Goal: Task Accomplishment & Management: Use online tool/utility

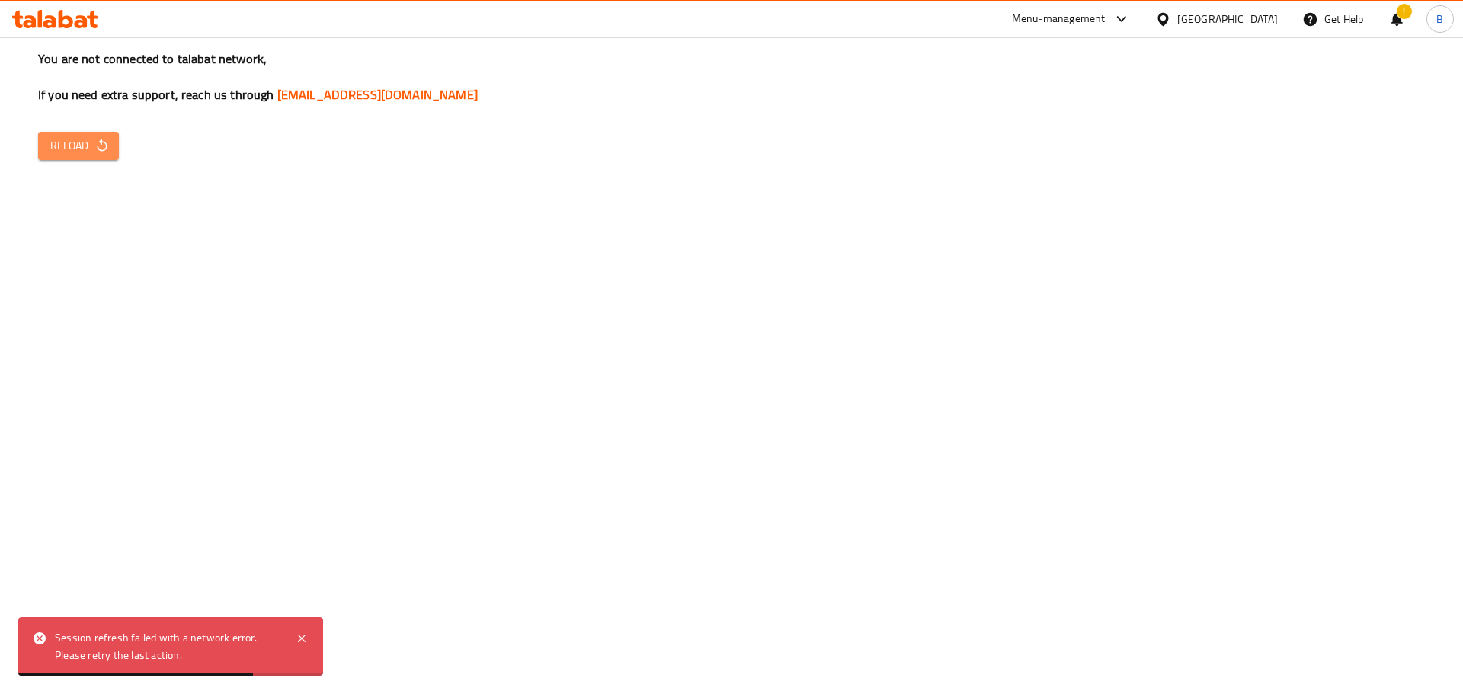
click at [100, 142] on icon "button" at bounding box center [102, 145] width 10 height 13
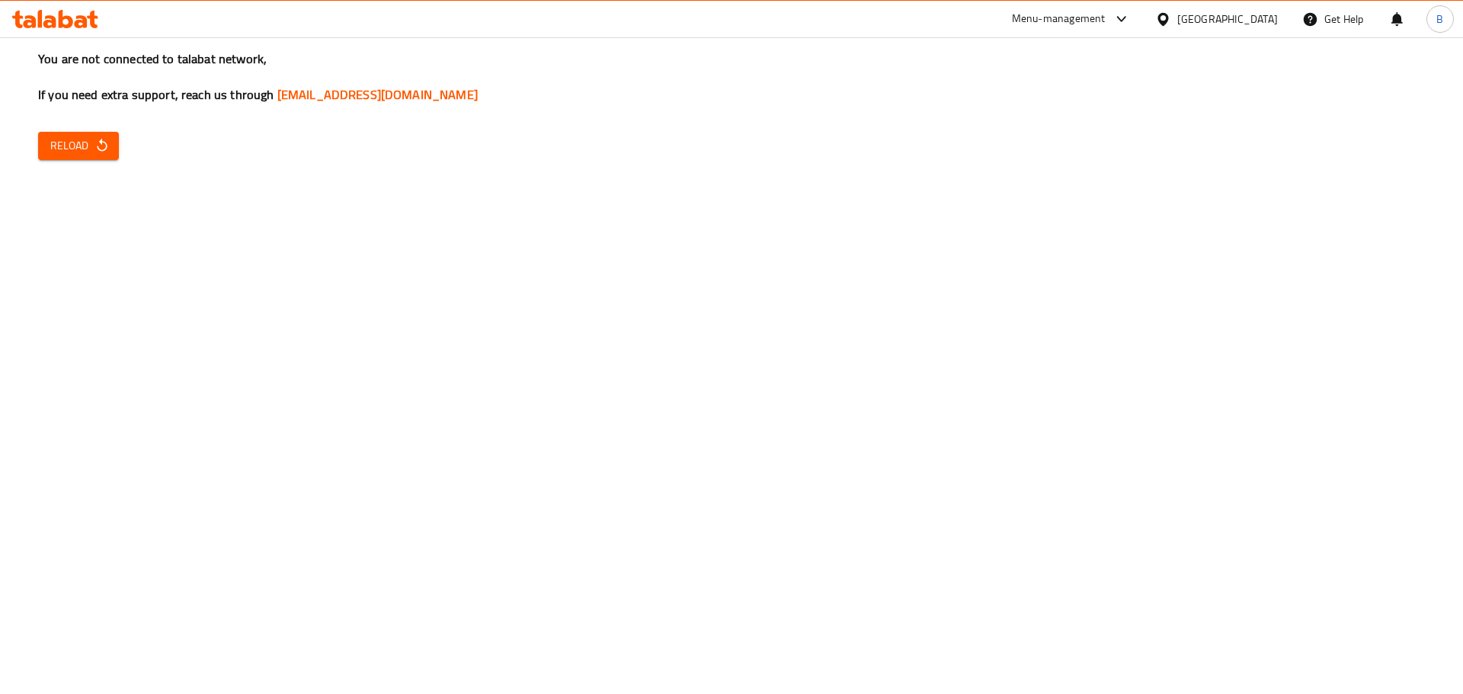
click at [68, 133] on button "Reload" at bounding box center [78, 146] width 81 height 28
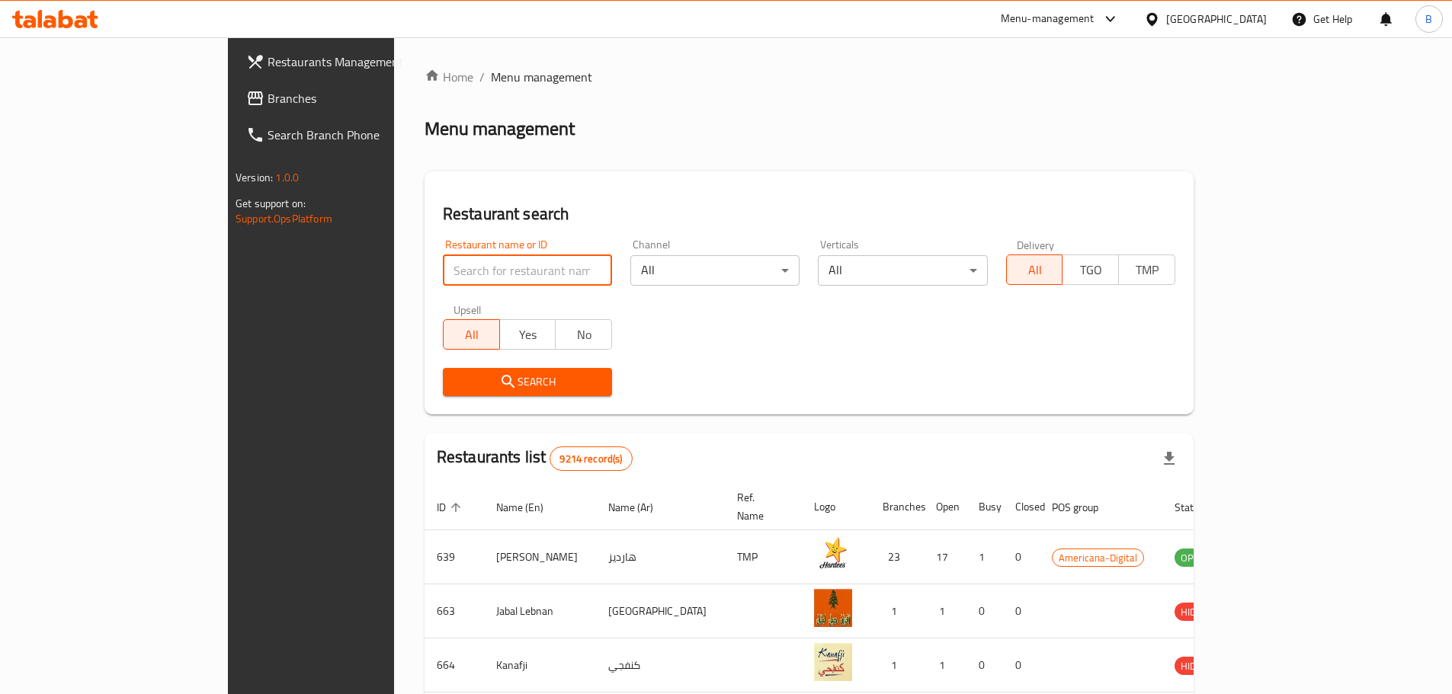
click at [443, 264] on input "search" at bounding box center [527, 270] width 169 height 30
type input "wooden"
click button "Search" at bounding box center [527, 382] width 169 height 28
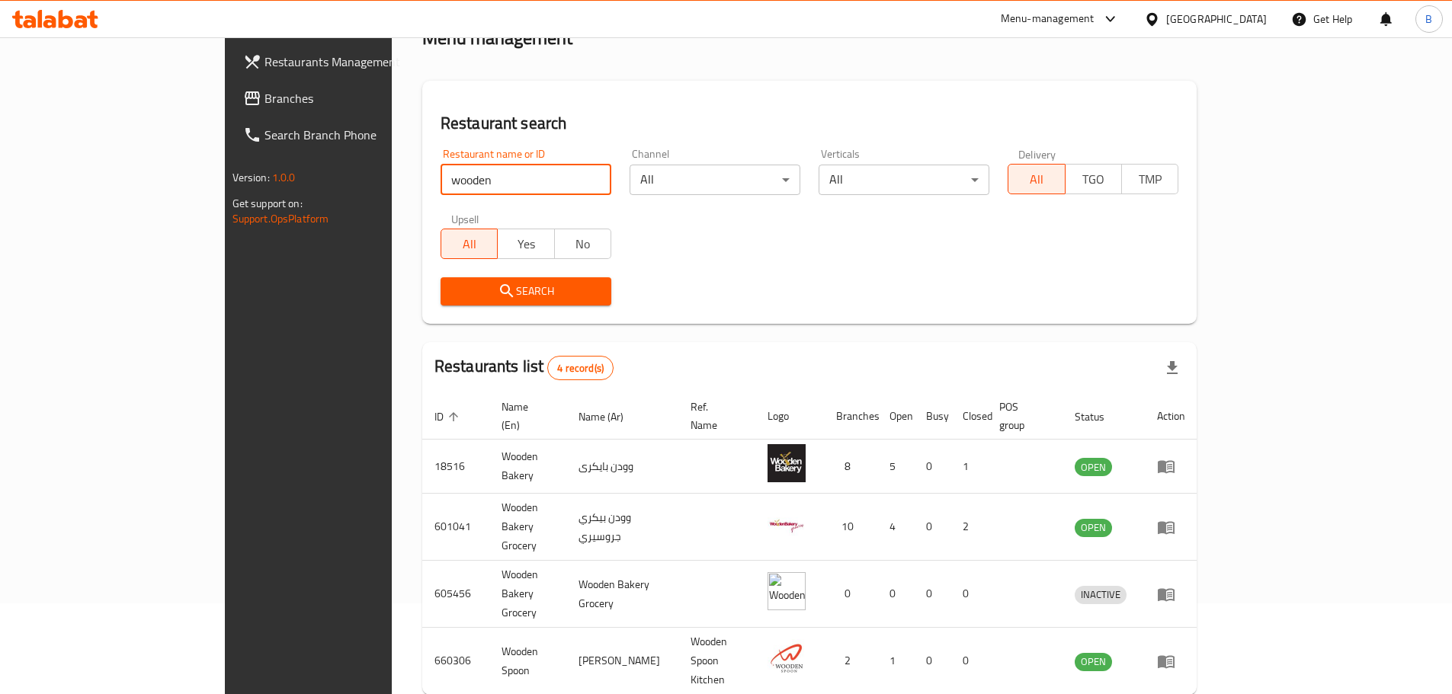
scroll to position [118, 0]
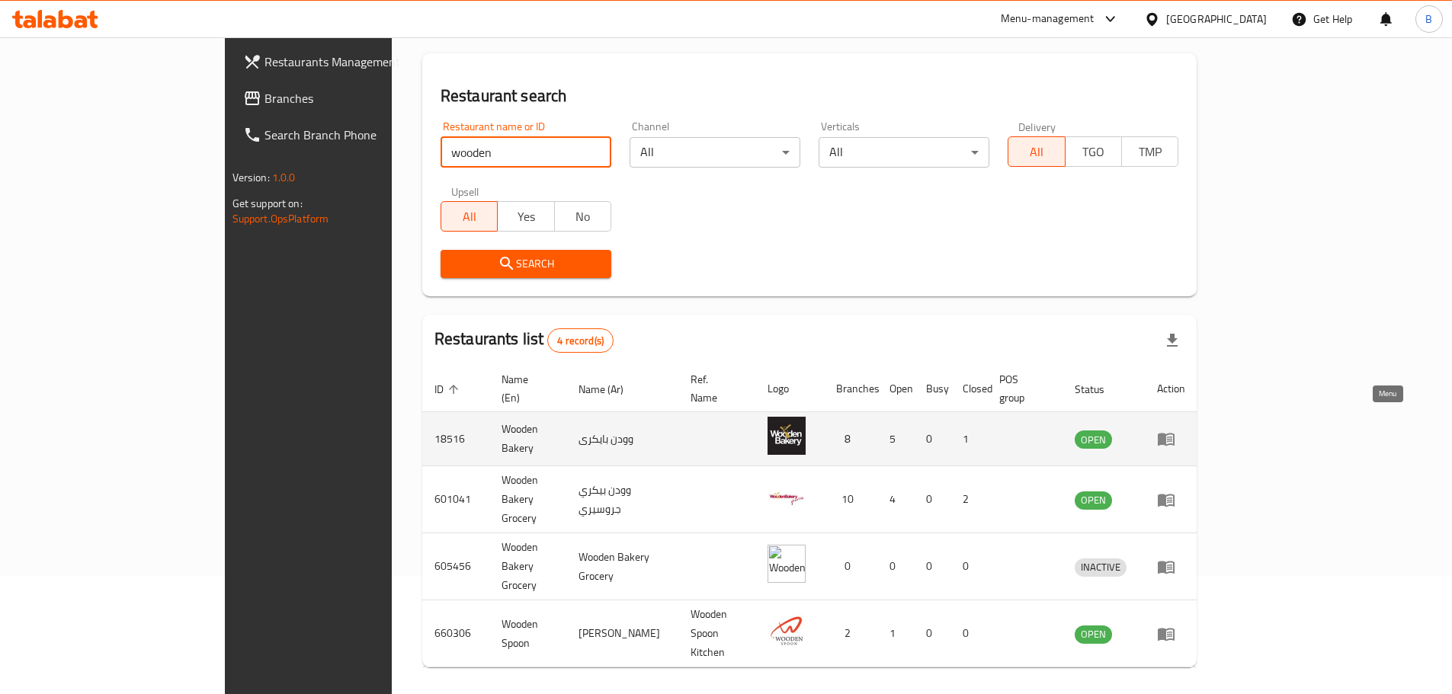
click at [1185, 430] on link "enhanced table" at bounding box center [1171, 439] width 28 height 18
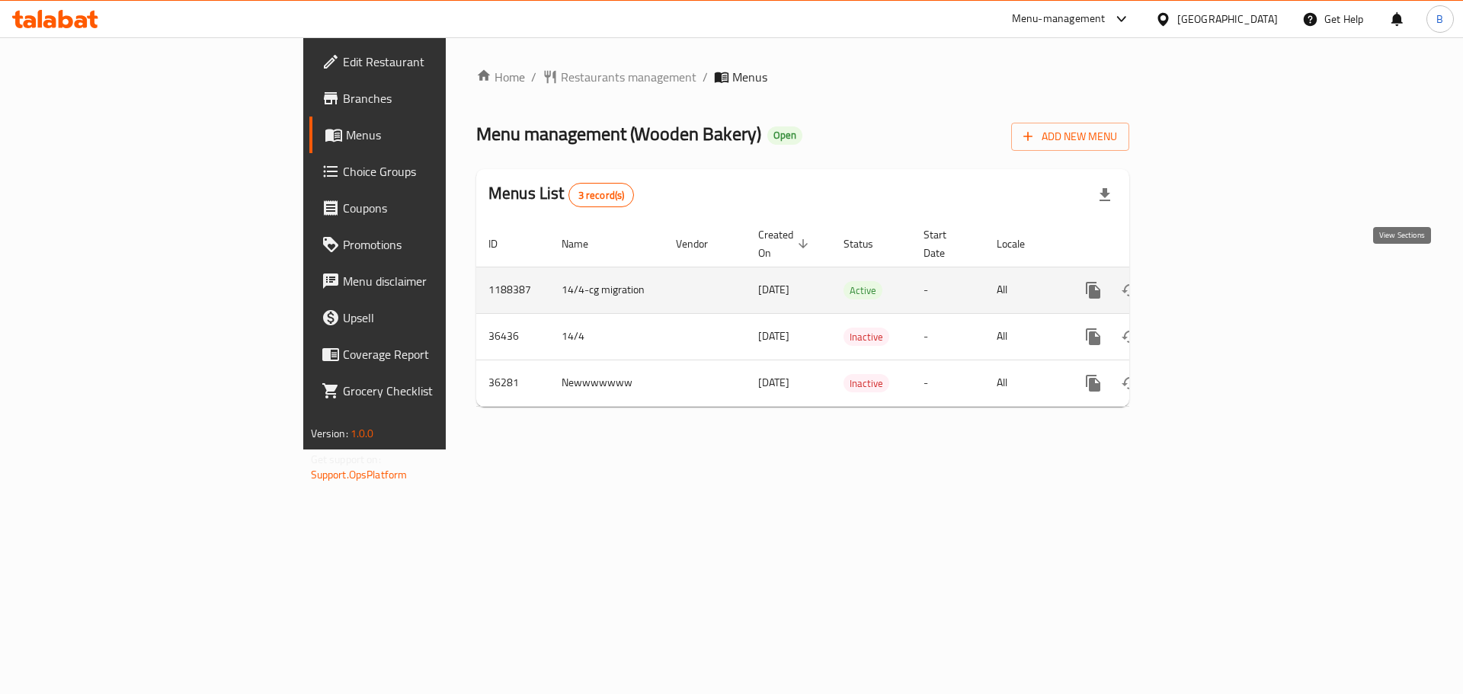
click at [1212, 281] on icon "enhanced table" at bounding box center [1203, 290] width 18 height 18
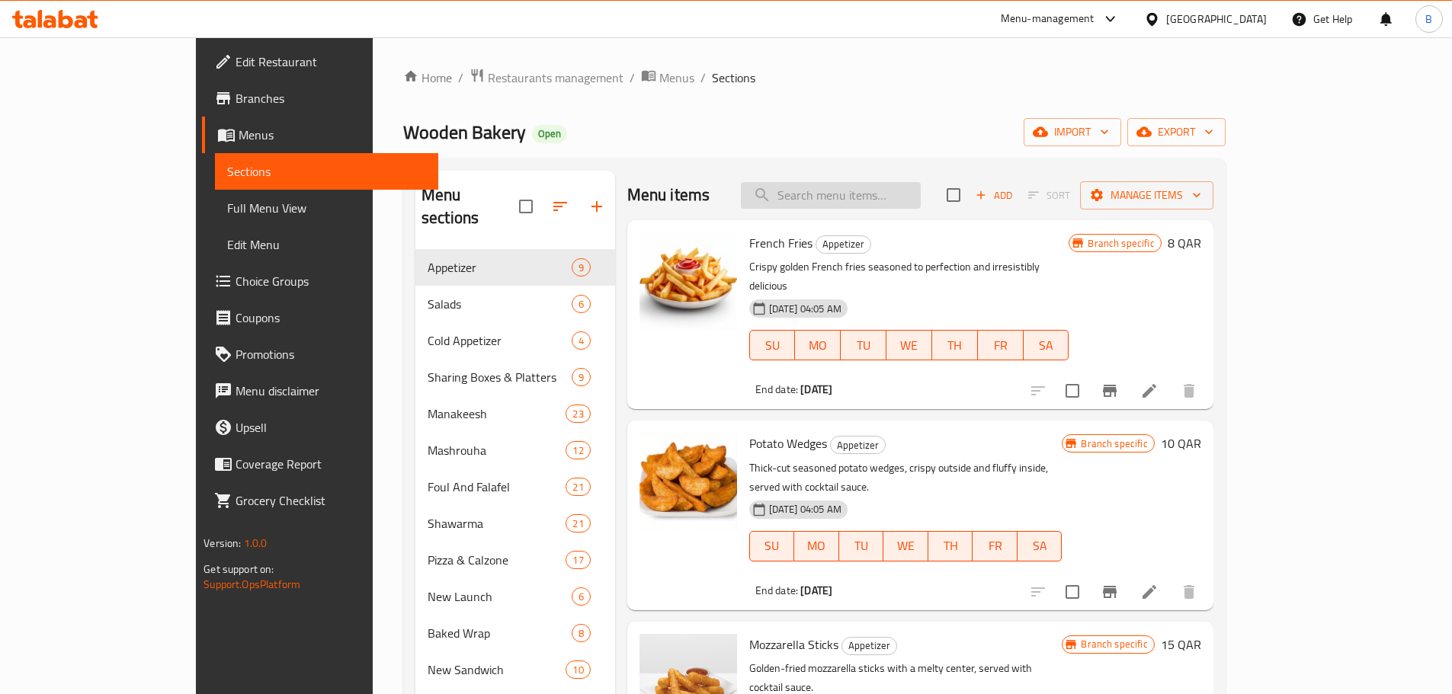
click at [921, 200] on input "search" at bounding box center [831, 195] width 180 height 27
paste input ""Zaatar manoushe large ""
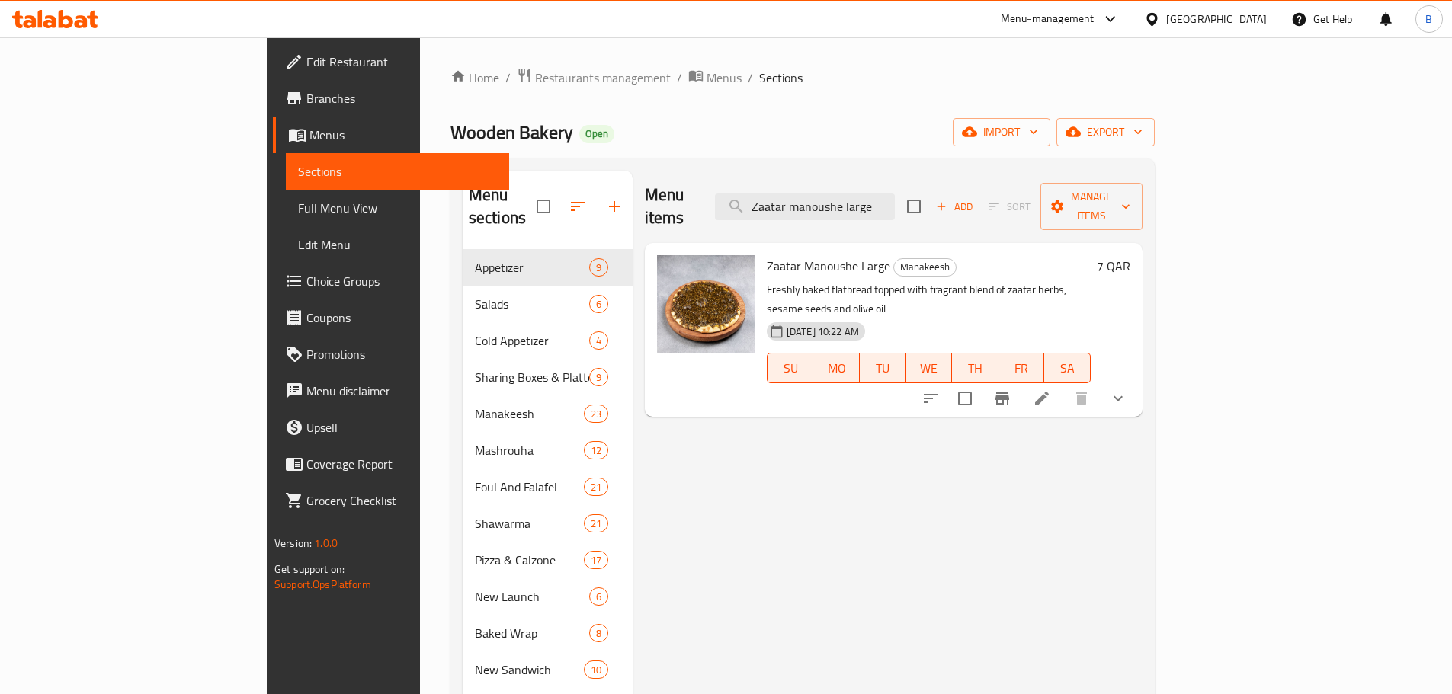
type input "Zaatar manoushe large"
click at [767, 255] on span "Zaatar Manoushe Large" at bounding box center [828, 266] width 123 height 23
copy h6 "Zaatar Manoushe Large"
